Goal: Task Accomplishment & Management: Manage account settings

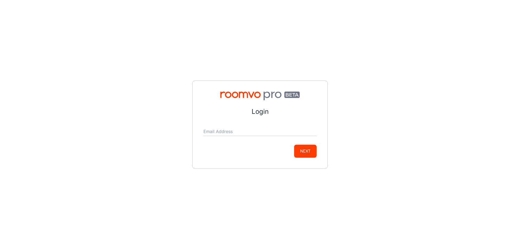
click at [227, 138] on form "Login Email Address Next" at bounding box center [259, 132] width 113 height 51
click at [228, 134] on input "Email Address" at bounding box center [259, 131] width 113 height 9
type input "[EMAIL_ADDRESS][DOMAIN_NAME]"
click at [308, 150] on button "Next" at bounding box center [305, 151] width 22 height 13
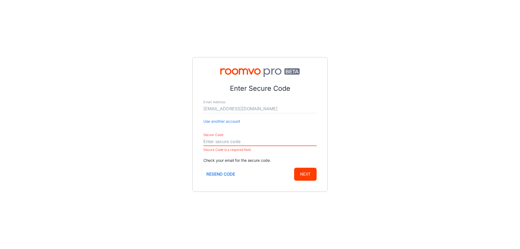
paste input "246720"
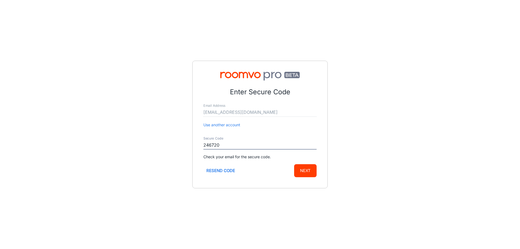
type input "246720"
click at [294, 164] on button "Next" at bounding box center [305, 170] width 22 height 13
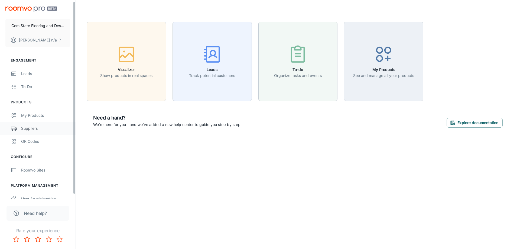
scroll to position [6, 0]
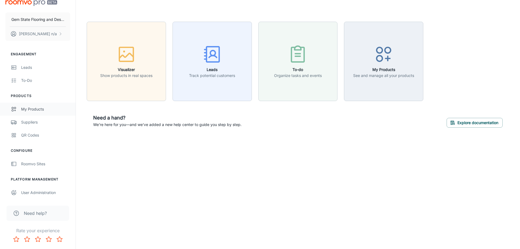
click at [46, 109] on div "My Products" at bounding box center [45, 109] width 49 height 6
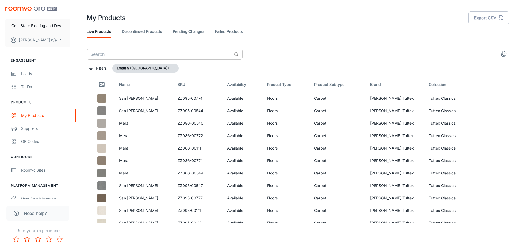
click at [157, 55] on input "text" at bounding box center [159, 54] width 145 height 11
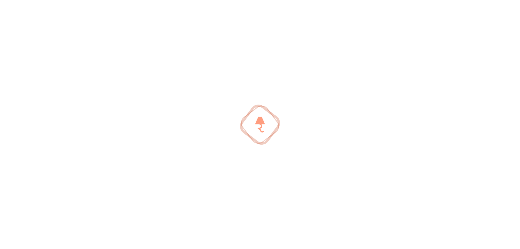
type input "[PERSON_NAME]"
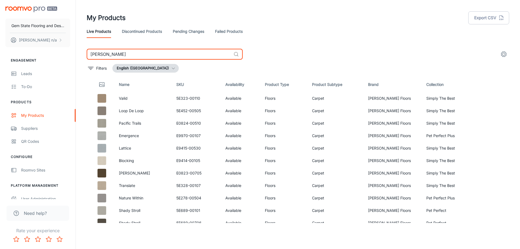
click at [164, 55] on input "[PERSON_NAME]" at bounding box center [159, 54] width 145 height 11
drag, startPoint x: 164, startPoint y: 55, endPoint x: 156, endPoint y: 54, distance: 8.1
click at [156, 54] on input "[PERSON_NAME]" at bounding box center [159, 54] width 145 height 11
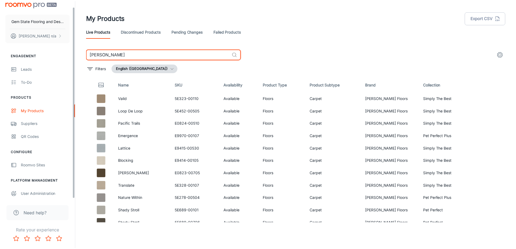
scroll to position [6, 0]
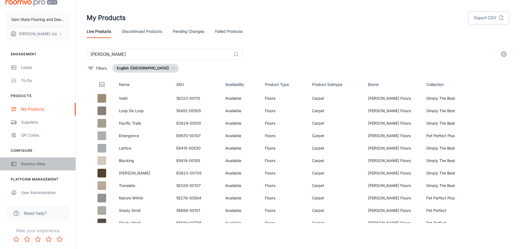
click at [46, 164] on div "Roomvo Sites" at bounding box center [45, 164] width 49 height 6
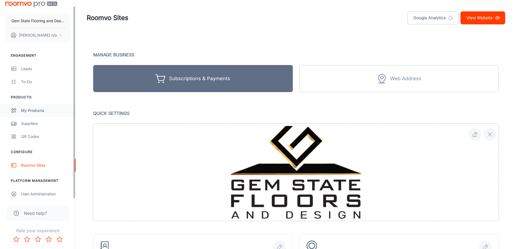
scroll to position [6, 0]
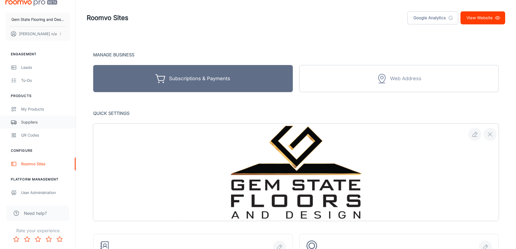
click at [44, 123] on div "Suppliers" at bounding box center [45, 122] width 49 height 6
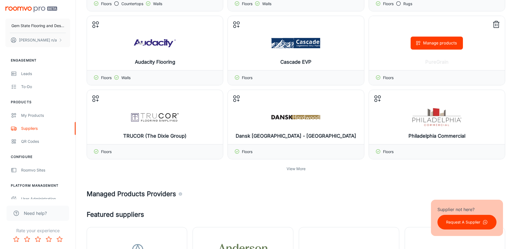
scroll to position [108, 0]
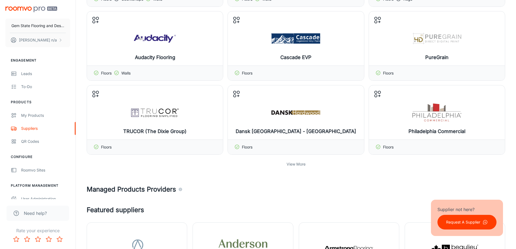
click at [299, 163] on p "View More" at bounding box center [295, 164] width 19 height 6
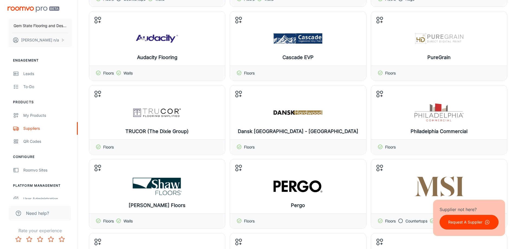
scroll to position [190, 0]
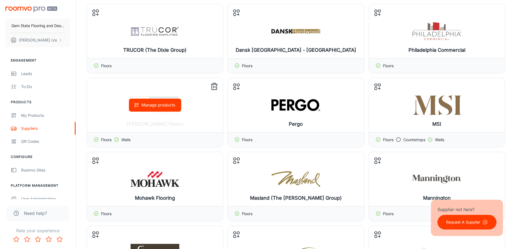
click at [156, 117] on div "Manage products" at bounding box center [155, 105] width 136 height 54
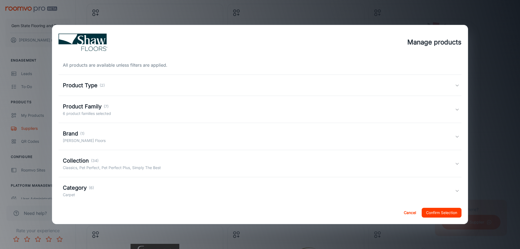
click at [149, 141] on div "Brand (1) [PERSON_NAME] Floors" at bounding box center [259, 136] width 392 height 14
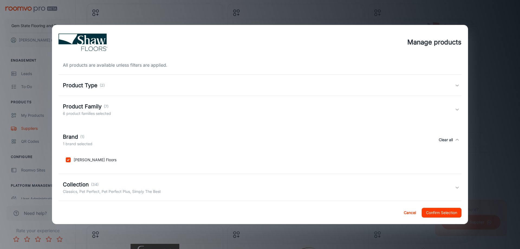
click at [149, 141] on div "Brand (1) 1 brand selected Clear all" at bounding box center [259, 140] width 392 height 14
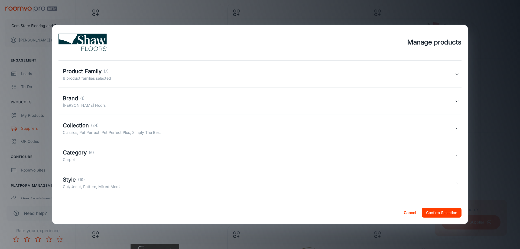
scroll to position [37, 0]
click at [182, 128] on div "Collection (34) Classics, Pet Perfect, Pet Perfect Plus, Simply The Best" at bounding box center [259, 127] width 392 height 14
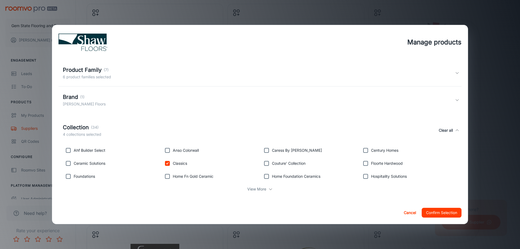
click at [268, 190] on icon at bounding box center [270, 189] width 4 height 4
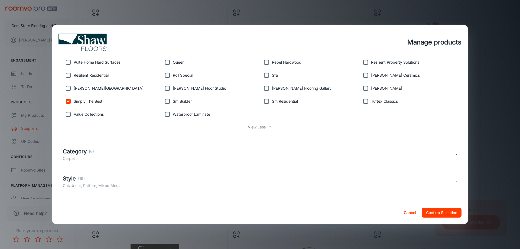
scroll to position [177, 0]
click at [190, 159] on div "Category (6) Carpet" at bounding box center [259, 154] width 392 height 14
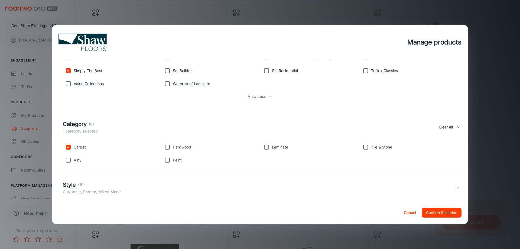
scroll to position [214, 0]
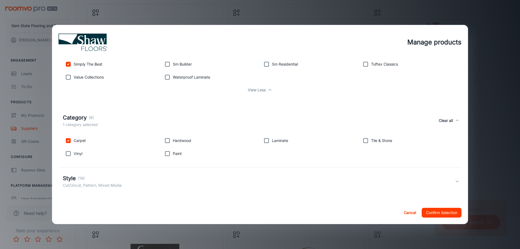
click at [174, 187] on div "Style (19) Cut/Uncut, Pattern, Mixed Media" at bounding box center [259, 181] width 392 height 14
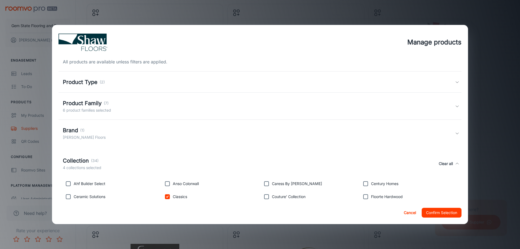
scroll to position [0, 0]
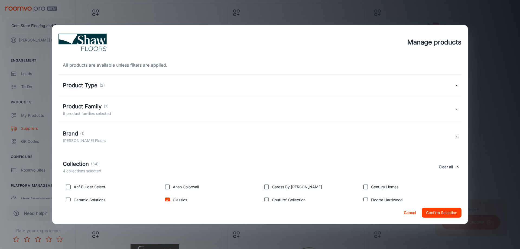
click at [186, 82] on div "Product Type (2)" at bounding box center [259, 85] width 392 height 8
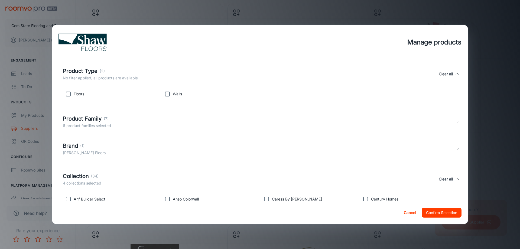
scroll to position [27, 0]
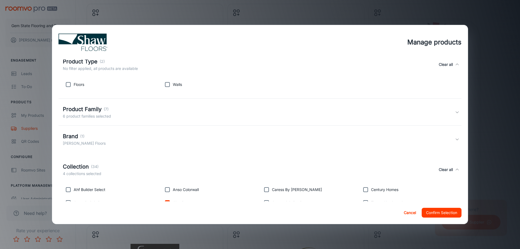
click at [205, 114] on div "Product Family (7) 6 product families selected" at bounding box center [259, 112] width 392 height 14
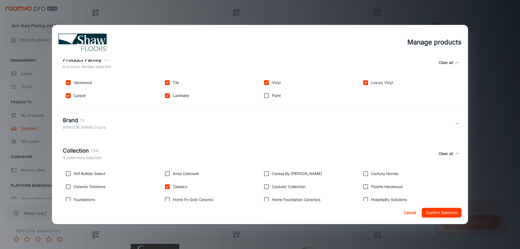
scroll to position [81, 0]
click at [205, 123] on div "Brand (1) [PERSON_NAME] Floors" at bounding box center [259, 122] width 392 height 14
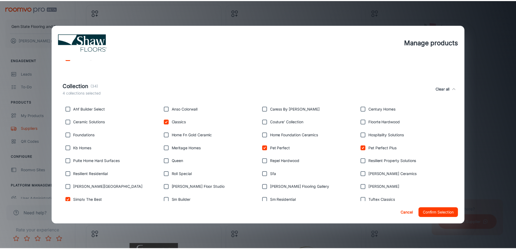
scroll to position [162, 0]
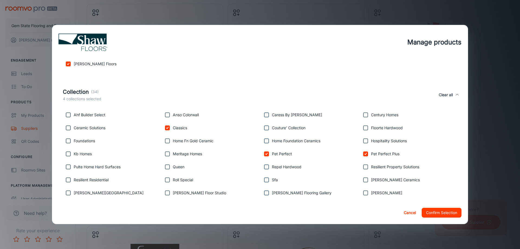
click at [69, 181] on input "checkbox" at bounding box center [68, 179] width 11 height 11
checkbox input "true"
click at [436, 211] on button "Confirm Selection" at bounding box center [442, 213] width 40 height 10
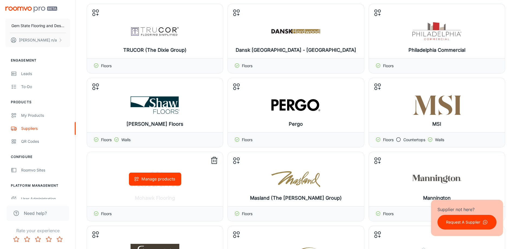
scroll to position [0, 0]
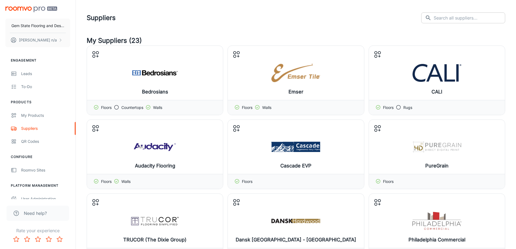
click at [482, 15] on input "text" at bounding box center [468, 17] width 71 height 11
type input "A"
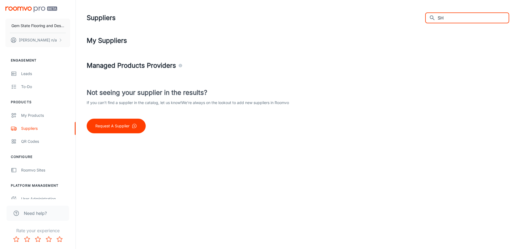
type input "S"
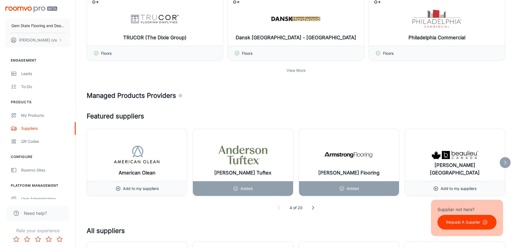
scroll to position [217, 0]
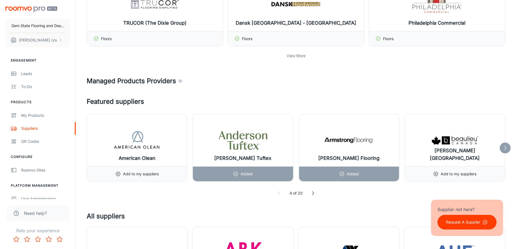
click at [293, 54] on p "View More" at bounding box center [295, 56] width 19 height 6
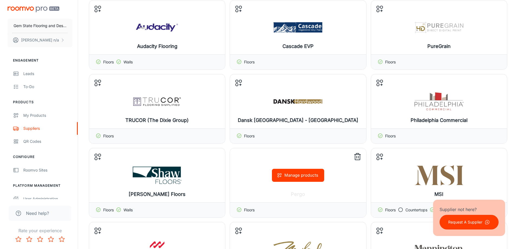
scroll to position [0, 0]
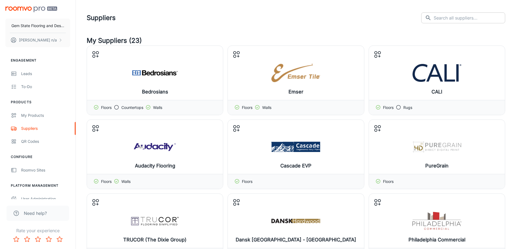
click at [450, 20] on input "text" at bounding box center [468, 17] width 71 height 11
type input "[PERSON_NAME]"
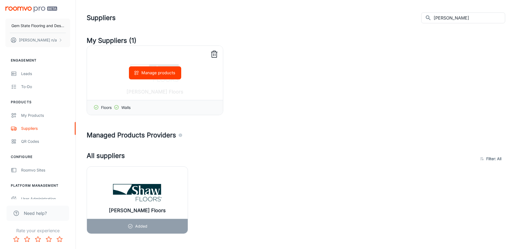
click at [163, 94] on div "Manage products" at bounding box center [155, 73] width 136 height 54
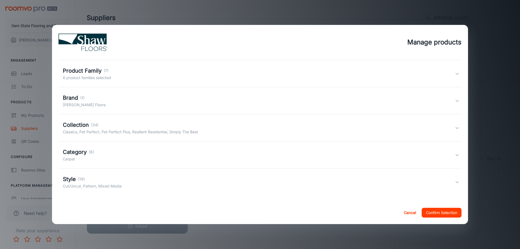
scroll to position [37, 0]
click at [257, 127] on div "Collection (34) Classics, Pet Perfect, Pet Perfect Plus, Resilient Residential,…" at bounding box center [259, 127] width 392 height 14
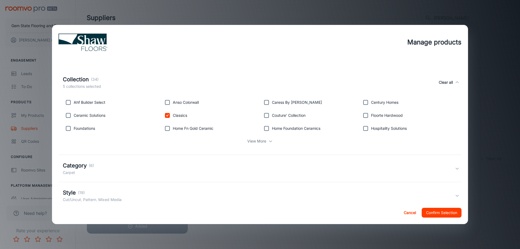
scroll to position [91, 0]
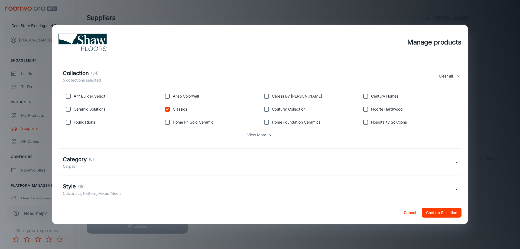
click at [258, 136] on p "View More" at bounding box center [256, 135] width 19 height 6
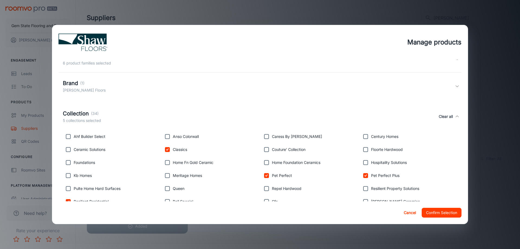
scroll to position [0, 0]
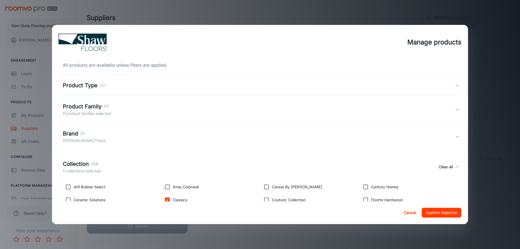
click at [138, 13] on div "Manage products All products are available unless filters are applied. Product …" at bounding box center [260, 124] width 520 height 249
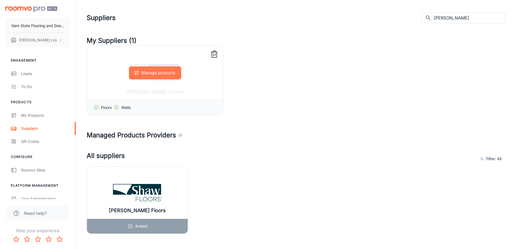
click at [167, 73] on button "Manage products" at bounding box center [155, 72] width 52 height 13
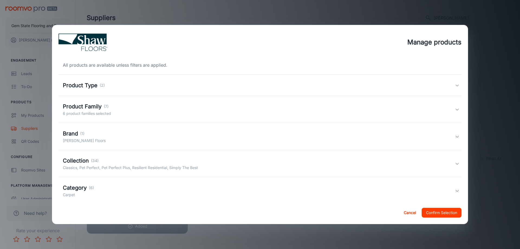
click at [85, 84] on h5 "Product Type" at bounding box center [80, 85] width 35 height 8
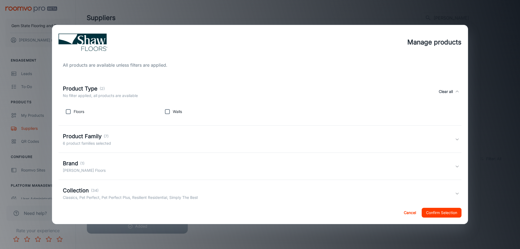
click at [67, 111] on input "checkbox" at bounding box center [68, 111] width 11 height 11
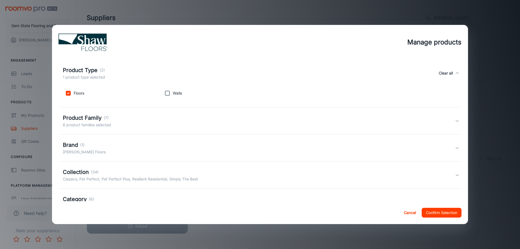
scroll to position [54, 0]
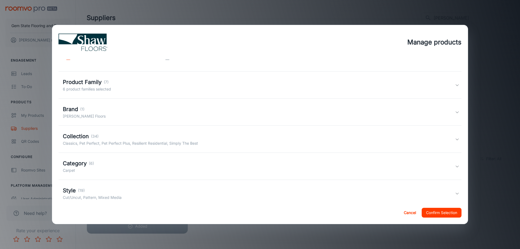
click at [86, 90] on p "6 product families selected" at bounding box center [87, 89] width 48 height 6
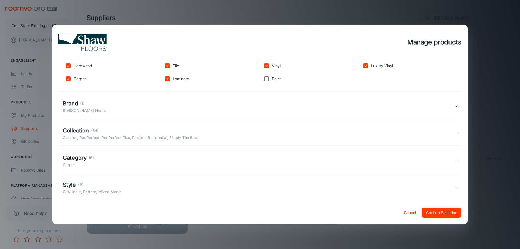
scroll to position [103, 0]
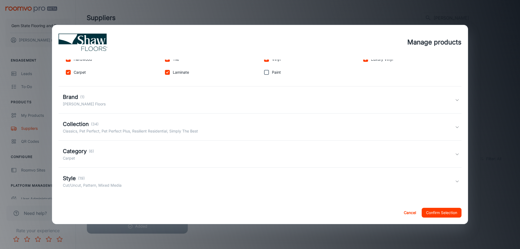
click at [85, 124] on h5 "Collection" at bounding box center [76, 124] width 26 height 8
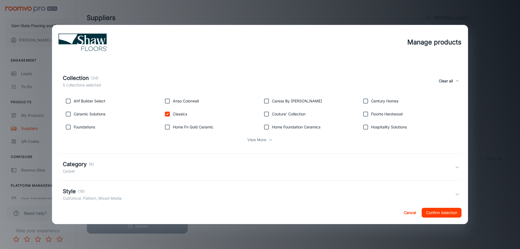
scroll to position [157, 0]
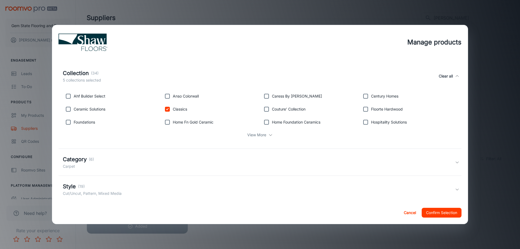
click at [268, 134] on icon at bounding box center [270, 135] width 4 height 4
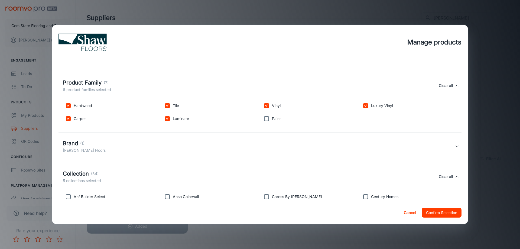
scroll to position [0, 0]
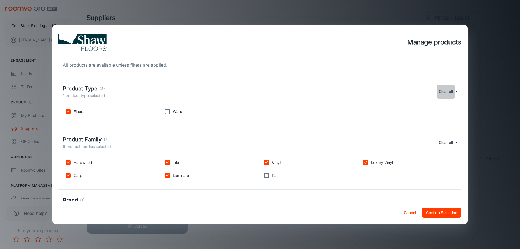
click at [445, 92] on button "Clear all" at bounding box center [445, 91] width 18 height 14
click at [67, 109] on input "checkbox" at bounding box center [68, 111] width 11 height 11
checkbox input "true"
click at [165, 115] on input "checkbox" at bounding box center [167, 111] width 11 height 11
checkbox input "true"
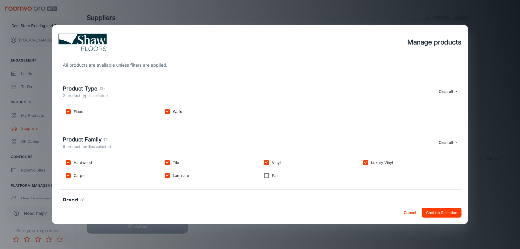
click at [440, 211] on button "Confirm Selection" at bounding box center [442, 213] width 40 height 10
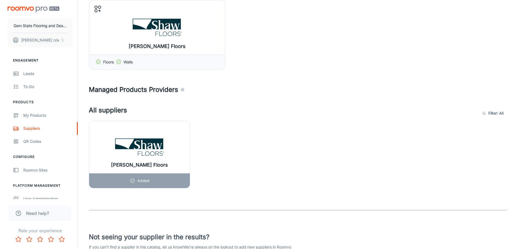
scroll to position [54, 0]
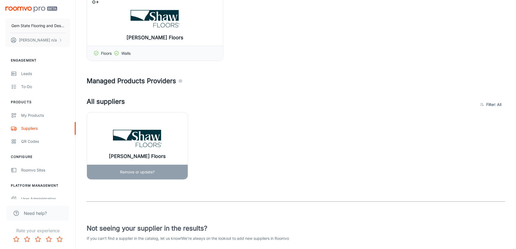
click at [140, 141] on img at bounding box center [137, 139] width 49 height 22
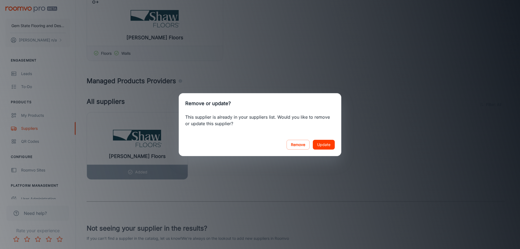
click at [328, 144] on button "Update" at bounding box center [324, 145] width 22 height 10
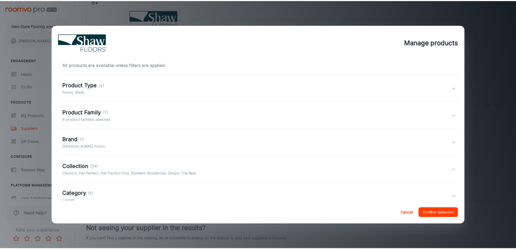
scroll to position [0, 0]
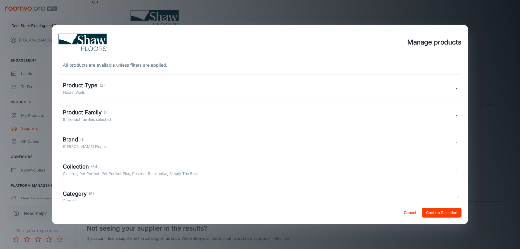
click at [442, 209] on button "Confirm Selection" at bounding box center [442, 213] width 40 height 10
